Goal: Information Seeking & Learning: Learn about a topic

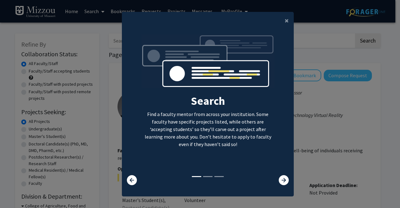
click at [281, 181] on icon at bounding box center [284, 180] width 10 height 10
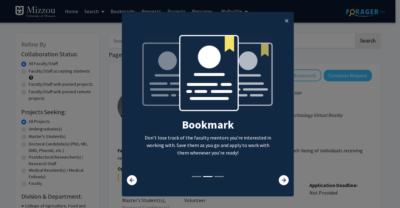
click at [281, 181] on icon at bounding box center [284, 180] width 10 height 10
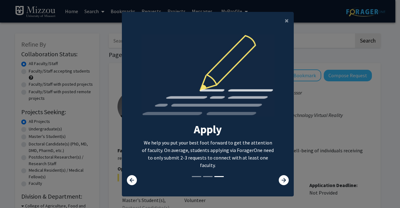
click at [281, 181] on icon at bounding box center [284, 180] width 10 height 10
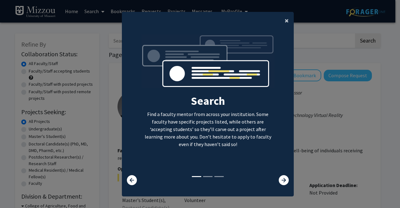
click at [282, 21] on button "×" at bounding box center [287, 21] width 14 height 18
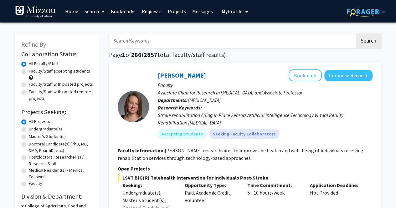
click at [203, 47] on input "Search Keywords" at bounding box center [232, 40] width 246 height 14
type input "Biochemistry"
click at [360, 45] on button "Search" at bounding box center [368, 40] width 26 height 14
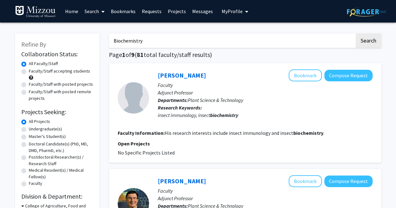
drag, startPoint x: 173, startPoint y: 44, endPoint x: 80, endPoint y: 42, distance: 92.6
type input "chemistry"
click at [355, 33] on button "Search" at bounding box center [368, 40] width 26 height 14
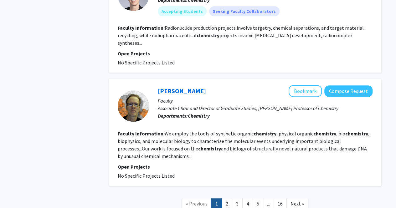
scroll to position [1298, 0]
click at [174, 87] on link "[PERSON_NAME]" at bounding box center [182, 91] width 48 height 8
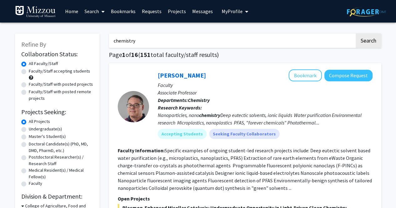
click at [29, 129] on label "Undergraduate(s)" at bounding box center [45, 129] width 33 height 7
click at [29, 129] on input "Undergraduate(s)" at bounding box center [31, 128] width 4 height 4
radio input "true"
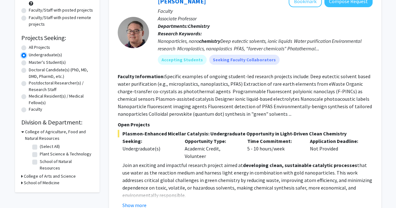
scroll to position [74, 0]
click at [44, 173] on h3 "College of Arts and Science" at bounding box center [50, 176] width 52 height 7
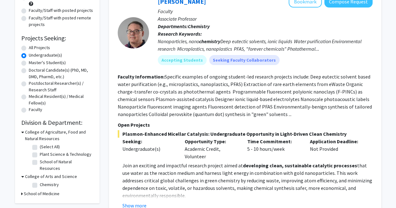
click at [40, 181] on label "Chemistry" at bounding box center [49, 184] width 19 height 7
click at [40, 181] on input "Chemistry" at bounding box center [42, 183] width 4 height 4
checkbox input "true"
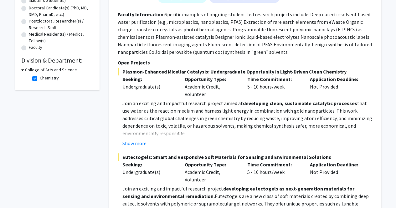
scroll to position [98, 0]
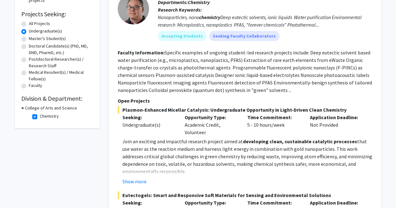
click at [54, 106] on h3 "College of Arts and Science" at bounding box center [51, 108] width 52 height 7
click at [57, 108] on h3 "College of Arts and Science" at bounding box center [50, 108] width 52 height 7
click at [40, 115] on label "Chemistry" at bounding box center [49, 116] width 19 height 7
click at [40, 115] on input "Chemistry" at bounding box center [42, 115] width 4 height 4
checkbox input "false"
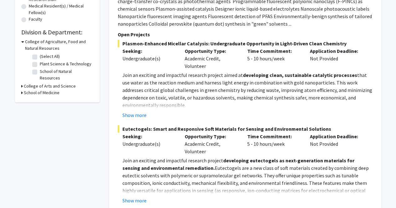
scroll to position [166, 0]
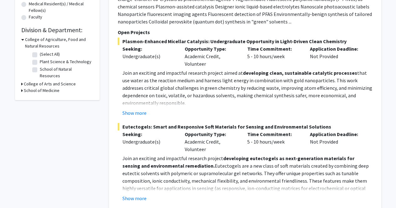
click at [40, 71] on label "School of Natural Resources" at bounding box center [66, 72] width 52 height 13
click at [40, 70] on input "School of Natural Resources" at bounding box center [42, 68] width 4 height 4
checkbox input "true"
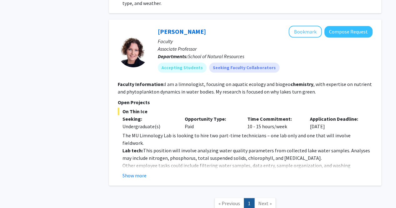
scroll to position [327, 0]
click at [134, 171] on button "Show more" at bounding box center [134, 175] width 24 height 8
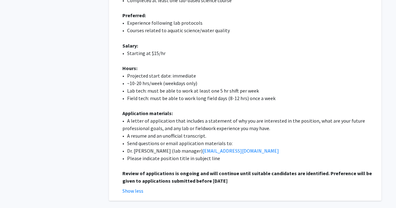
scroll to position [598, 0]
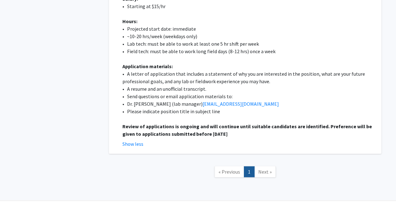
click at [266, 169] on span "Next »" at bounding box center [264, 172] width 13 height 6
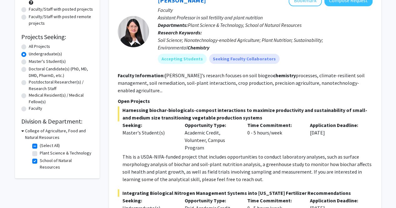
scroll to position [77, 0]
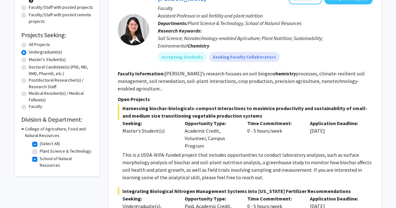
click at [40, 159] on label "School of Natural Resources" at bounding box center [66, 161] width 52 height 13
click at [40, 159] on input "School of Natural Resources" at bounding box center [42, 157] width 4 height 4
checkbox input "false"
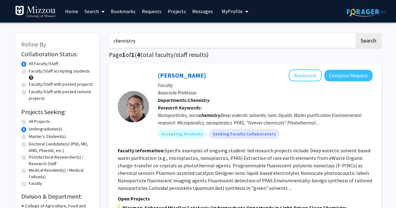
click at [70, 12] on link "Home" at bounding box center [71, 11] width 19 height 22
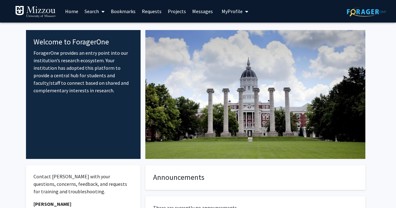
click at [96, 10] on link "Search" at bounding box center [94, 11] width 26 height 22
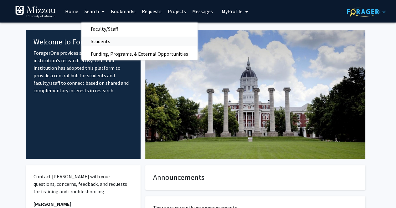
click at [115, 39] on span "Students" at bounding box center [100, 41] width 38 height 13
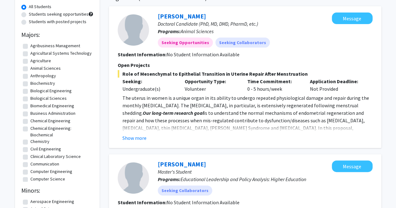
scroll to position [60, 0]
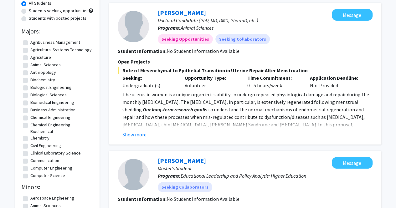
click at [135, 135] on button "Show more" at bounding box center [134, 135] width 24 height 8
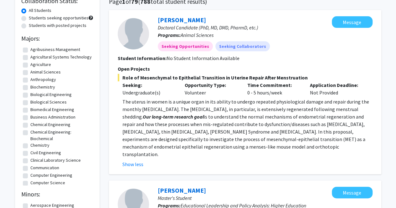
scroll to position [0, 0]
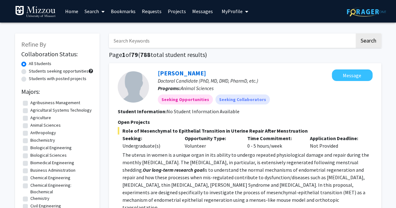
click at [29, 64] on label "All Students" at bounding box center [40, 63] width 23 height 7
click at [29, 64] on input "All Students" at bounding box center [31, 62] width 4 height 4
click at [102, 9] on icon at bounding box center [102, 11] width 3 height 5
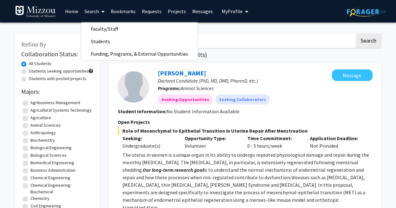
click at [112, 29] on span "Faculty/Staff" at bounding box center [104, 29] width 46 height 13
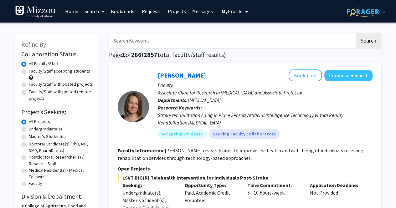
click at [99, 11] on span at bounding box center [102, 12] width 6 height 22
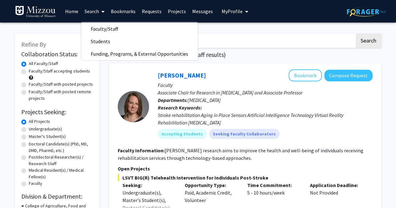
click at [172, 11] on link "Projects" at bounding box center [177, 11] width 24 height 22
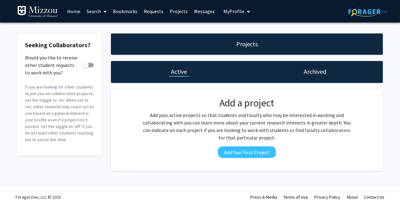
click at [96, 12] on link "Search" at bounding box center [97, 11] width 26 height 22
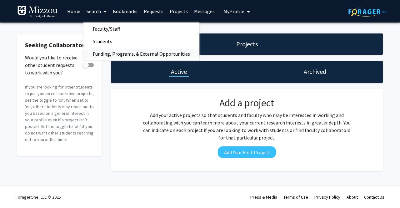
click at [138, 54] on span "Funding, Programs, & External Opportunities" at bounding box center [142, 54] width 116 height 13
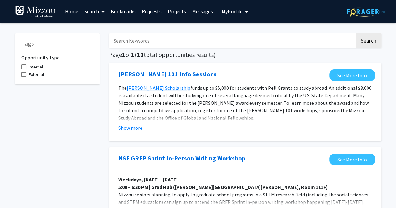
click at [42, 12] on img at bounding box center [35, 12] width 41 height 13
